Goal: Information Seeking & Learning: Learn about a topic

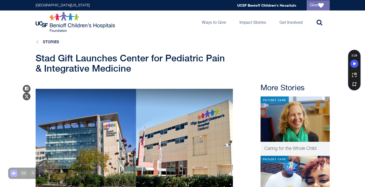
click at [105, 60] on span "Stad Gift Launches Center for Pediatric Pain & Integrative Medicine" at bounding box center [130, 63] width 189 height 21
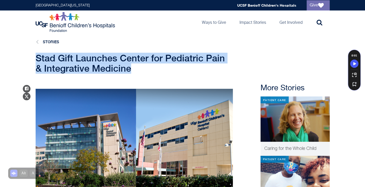
click at [105, 60] on span "Stad Gift Launches Center for Pediatric Pain & Integrative Medicine" at bounding box center [130, 63] width 189 height 21
click at [104, 63] on span "Stad Gift Launches Center for Pediatric Pain & Integrative Medicine" at bounding box center [130, 63] width 189 height 21
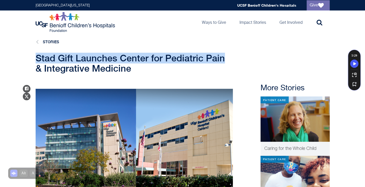
drag, startPoint x: 225, startPoint y: 58, endPoint x: 36, endPoint y: 57, distance: 188.6
click at [36, 57] on span "Stad Gift Launches Center for Pediatric Pain & Integrative Medicine" at bounding box center [130, 63] width 189 height 21
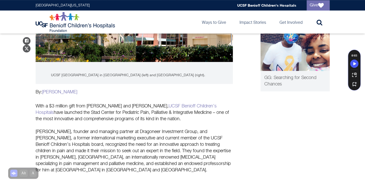
scroll to position [154, 0]
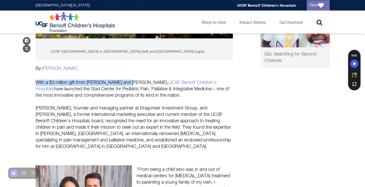
drag, startPoint x: 126, startPoint y: 82, endPoint x: 33, endPoint y: 77, distance: 93.2
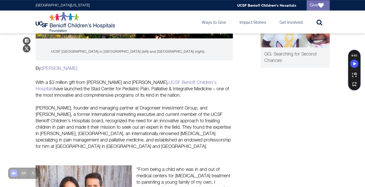
click at [127, 90] on p "With a $3 million gift from [PERSON_NAME] and [PERSON_NAME], [GEOGRAPHIC_DATA] …" at bounding box center [134, 89] width 197 height 19
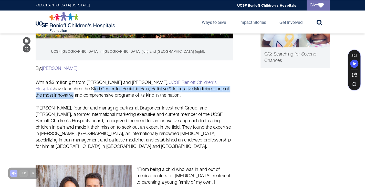
drag, startPoint x: 221, startPoint y: 89, endPoint x: 43, endPoint y: 89, distance: 178.3
click at [43, 89] on p "With a $3 million gift from [PERSON_NAME] and [PERSON_NAME], [GEOGRAPHIC_DATA] …" at bounding box center [134, 89] width 197 height 19
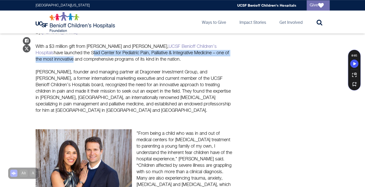
scroll to position [179, 0]
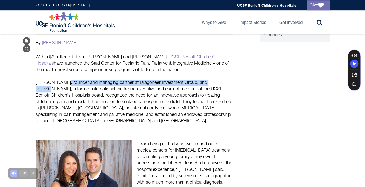
drag, startPoint x: 62, startPoint y: 82, endPoint x: 214, endPoint y: 80, distance: 151.7
click at [214, 80] on p "[PERSON_NAME], founder and managing partner at Dragoneer Investment Group, and …" at bounding box center [134, 102] width 197 height 45
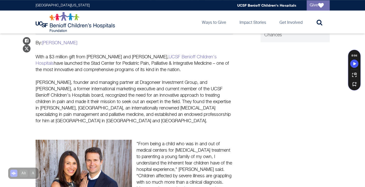
click at [122, 88] on p "[PERSON_NAME], founder and managing partner at Dragoneer Investment Group, and …" at bounding box center [134, 102] width 197 height 45
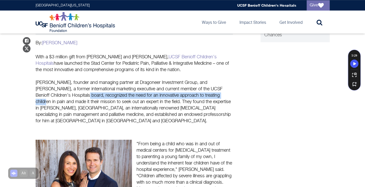
drag, startPoint x: 68, startPoint y: 95, endPoint x: 211, endPoint y: 96, distance: 142.2
click at [211, 96] on p "[PERSON_NAME], founder and managing partner at Dragoneer Investment Group, and …" at bounding box center [134, 102] width 197 height 45
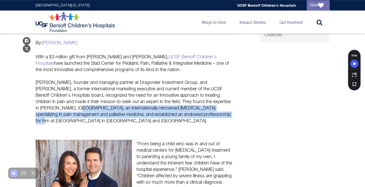
drag, startPoint x: 67, startPoint y: 108, endPoint x: 201, endPoint y: 121, distance: 134.1
click at [204, 115] on p "[PERSON_NAME], founder and managing partner at Dragoneer Investment Group, and …" at bounding box center [134, 102] width 197 height 45
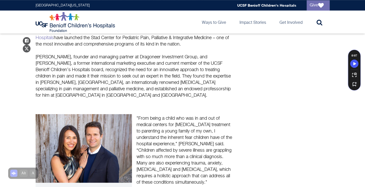
drag, startPoint x: 144, startPoint y: 122, endPoint x: 205, endPoint y: 130, distance: 62.0
click at [210, 131] on p ""From being a child who was in and out of medical centers for [MEDICAL_DATA] tr…" at bounding box center [185, 147] width 96 height 77
click at [160, 120] on p ""From being a child who was in and out of medical centers for [MEDICAL_DATA] tr…" at bounding box center [185, 147] width 96 height 77
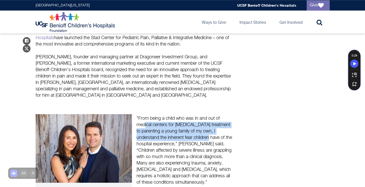
drag, startPoint x: 141, startPoint y: 126, endPoint x: 224, endPoint y: 136, distance: 83.2
click at [224, 136] on p ""From being a child who was in and out of medical centers for [MEDICAL_DATA] tr…" at bounding box center [185, 147] width 96 height 77
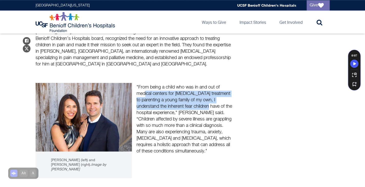
scroll to position [256, 0]
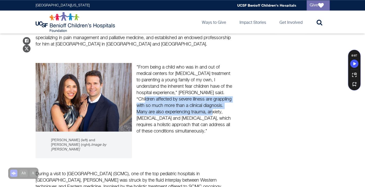
drag, startPoint x: 143, startPoint y: 99, endPoint x: 212, endPoint y: 114, distance: 70.6
click at [212, 114] on p ""From being a child who was in and out of medical centers for [MEDICAL_DATA] tr…" at bounding box center [185, 96] width 96 height 77
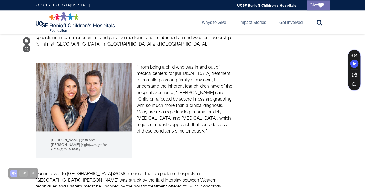
click at [188, 138] on div "[PERSON_NAME] (left) and [PERSON_NAME] (right). Image by [PERSON_NAME] "From be…" at bounding box center [134, 111] width 202 height 106
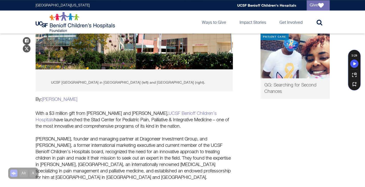
scroll to position [154, 0]
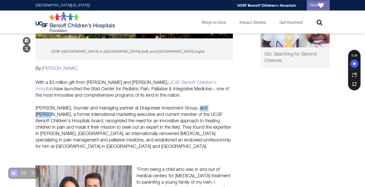
drag, startPoint x: 194, startPoint y: 108, endPoint x: 213, endPoint y: 106, distance: 18.5
click at [213, 106] on p "[PERSON_NAME], founder and managing partner at Dragoneer Investment Group, and …" at bounding box center [134, 127] width 197 height 45
